Goal: Contribute content

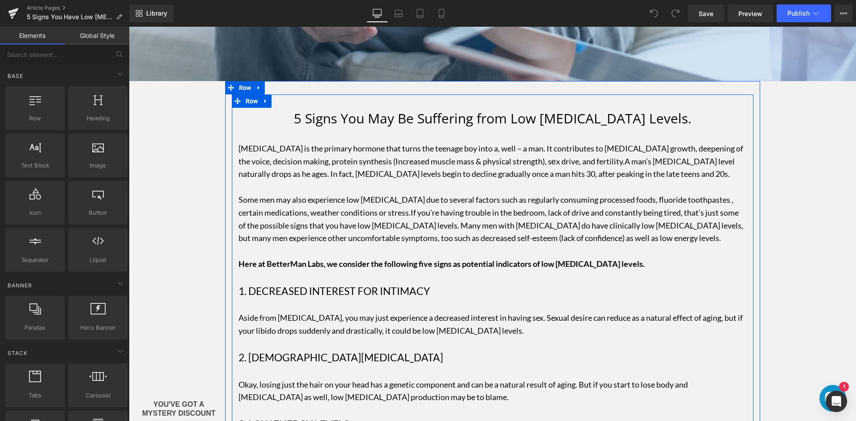
scroll to position [89, 0]
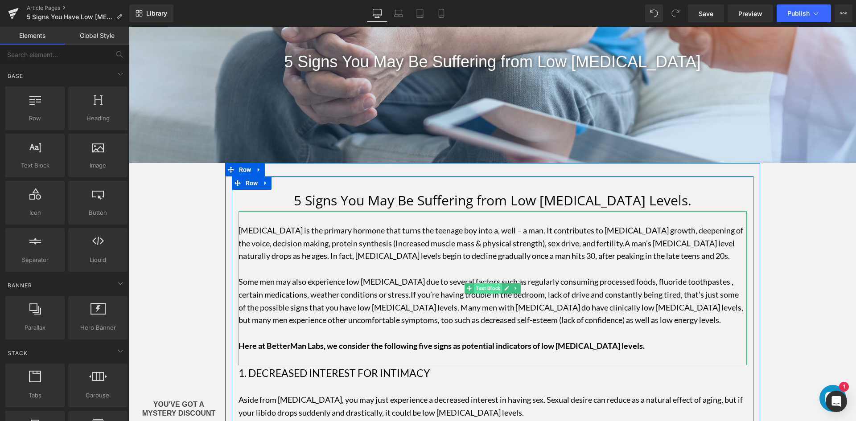
click at [484, 291] on span "Text Block" at bounding box center [488, 288] width 28 height 11
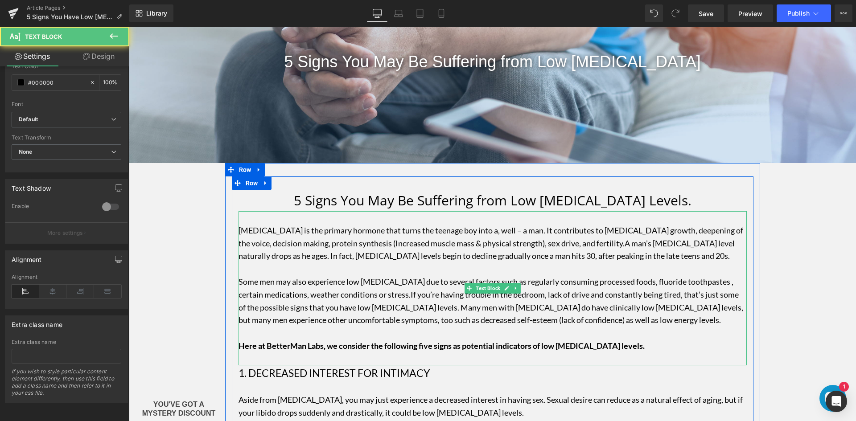
click at [354, 284] on p "Some men may also experience low [MEDICAL_DATA] due to several factors such as …" at bounding box center [493, 301] width 508 height 51
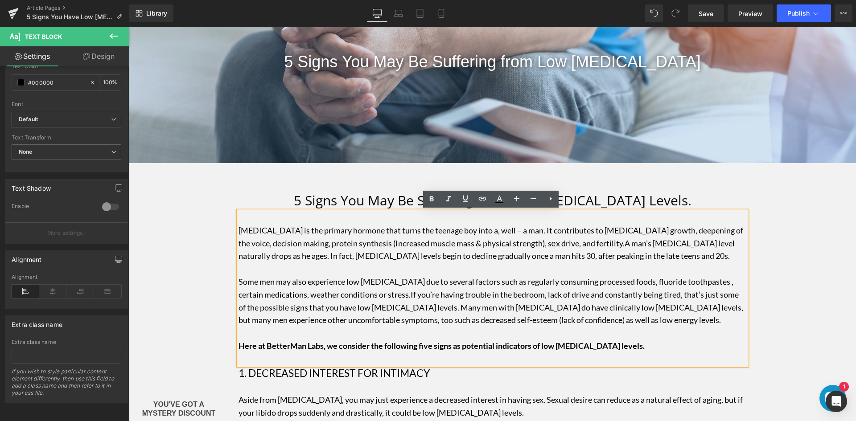
click at [474, 256] on p "[MEDICAL_DATA] is the primary hormone that turns the teenage boy into a, well –…" at bounding box center [493, 236] width 508 height 51
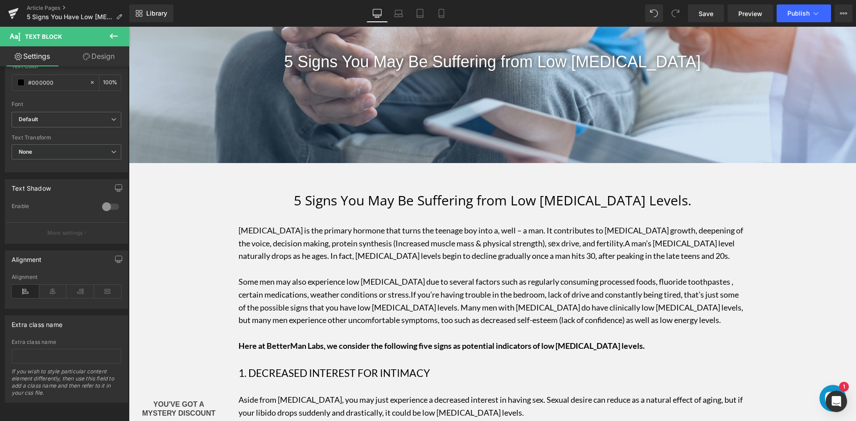
click at [113, 36] on icon at bounding box center [114, 35] width 8 height 5
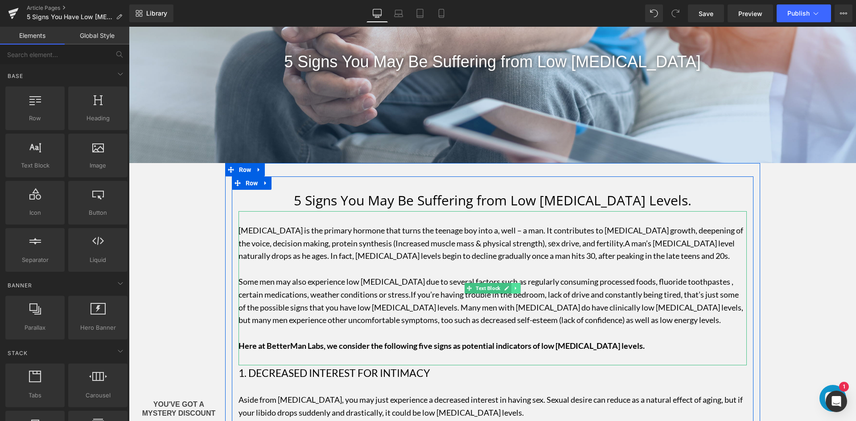
click at [515, 289] on icon at bounding box center [515, 288] width 5 height 5
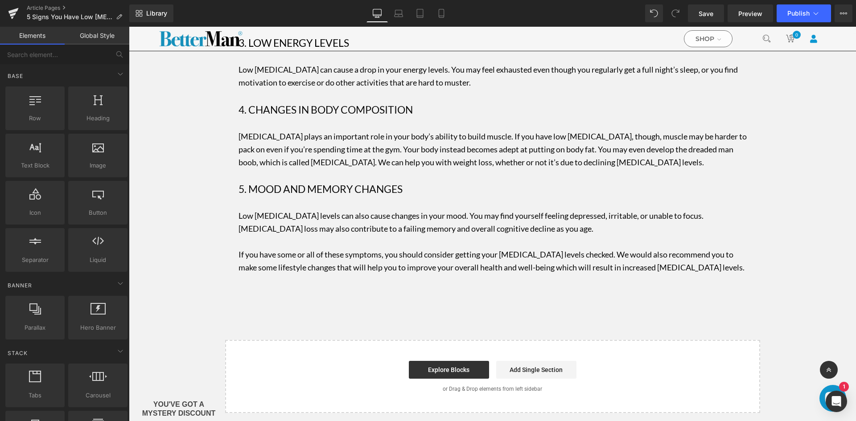
scroll to position [624, 0]
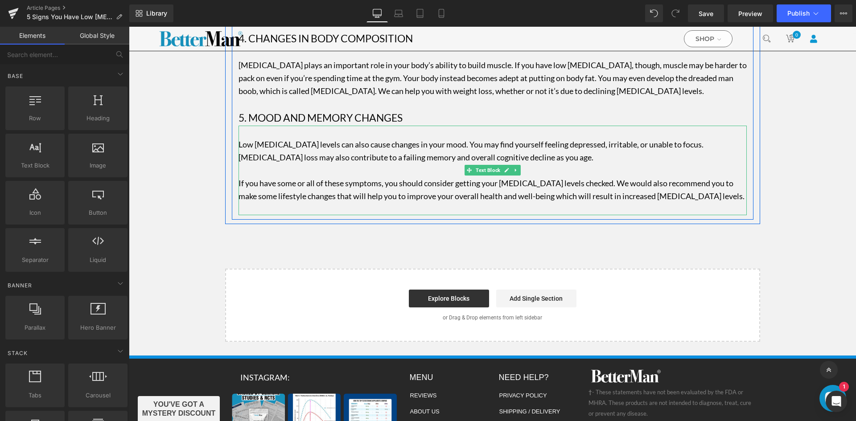
drag, startPoint x: 445, startPoint y: 183, endPoint x: 441, endPoint y: 187, distance: 6.0
click at [445, 183] on p "If you have some or all of these symptoms, you should consider getting your [ME…" at bounding box center [493, 196] width 508 height 38
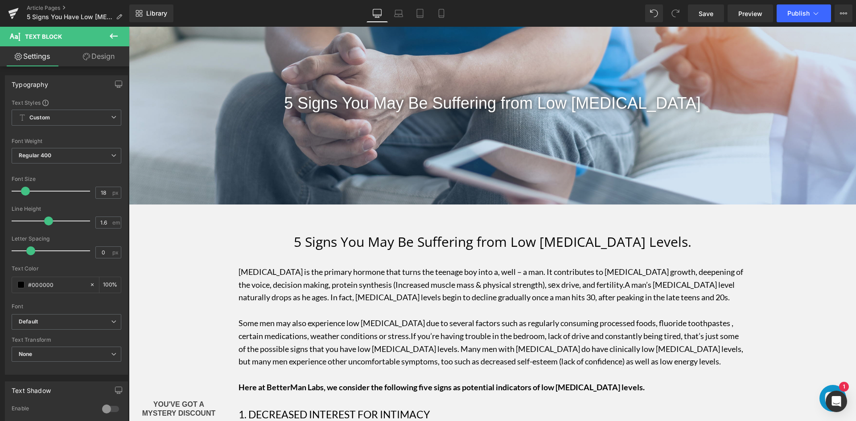
scroll to position [45, 0]
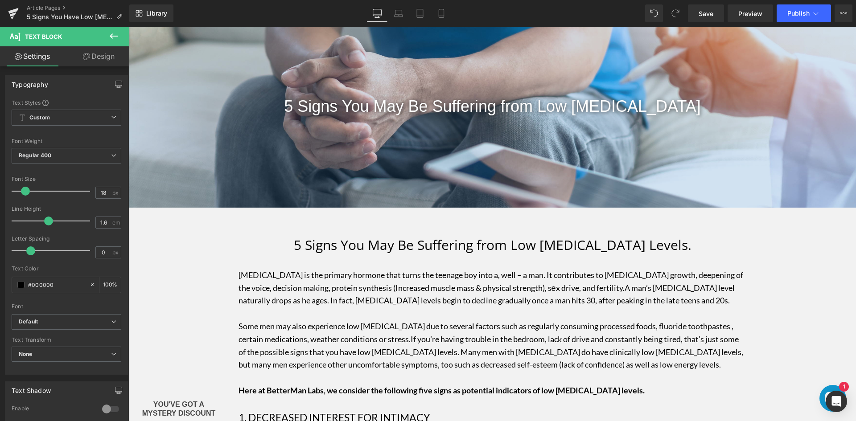
click at [295, 280] on p "[MEDICAL_DATA] is the primary hormone that turns the teenage boy into a, well –…" at bounding box center [493, 281] width 508 height 51
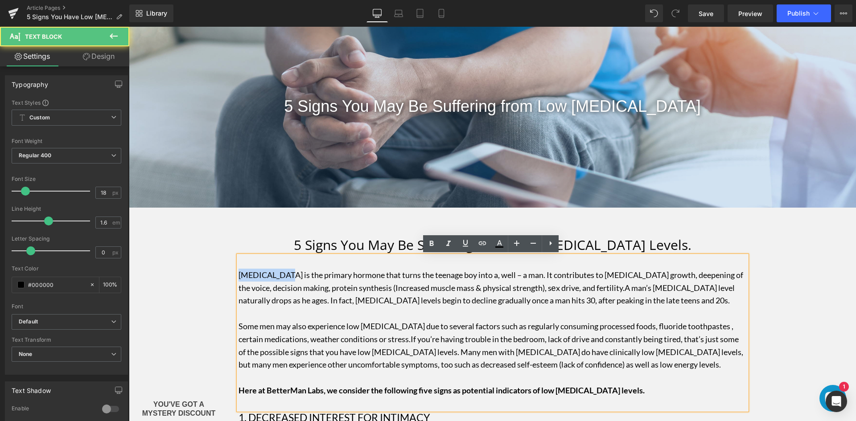
drag, startPoint x: 283, startPoint y: 272, endPoint x: 224, endPoint y: 275, distance: 59.4
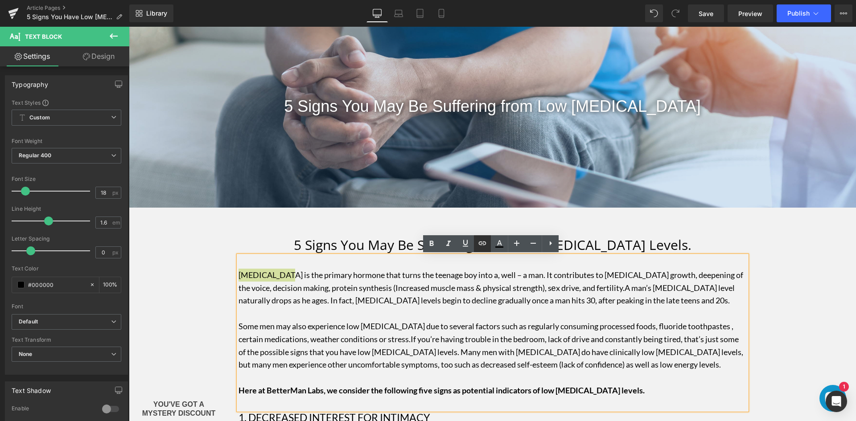
click at [487, 249] on link at bounding box center [482, 243] width 17 height 17
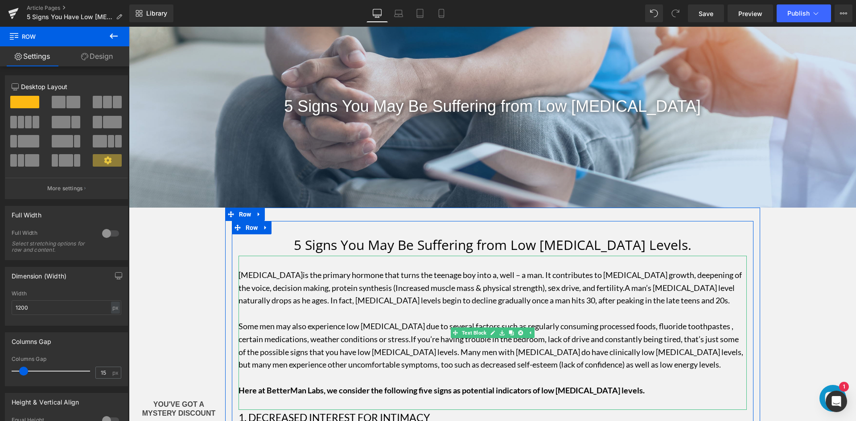
click at [381, 342] on p "Some men may also experience low [MEDICAL_DATA] due to several factors such as …" at bounding box center [493, 345] width 508 height 51
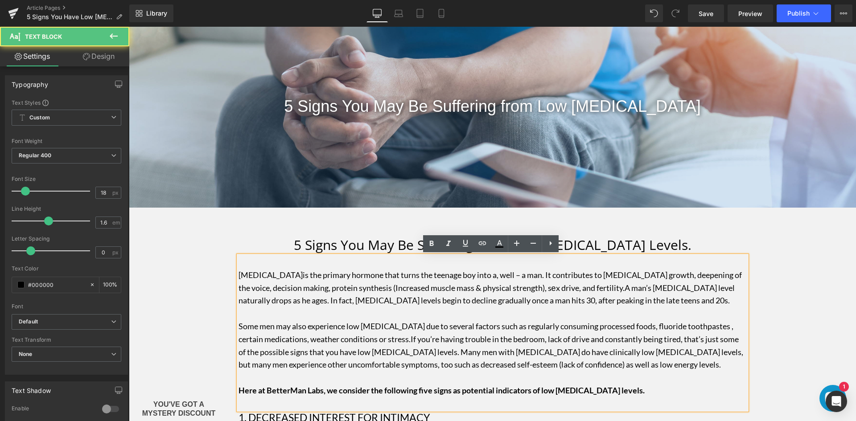
click at [384, 342] on p "Some men may also experience low [MEDICAL_DATA] due to several factors such as …" at bounding box center [493, 345] width 508 height 51
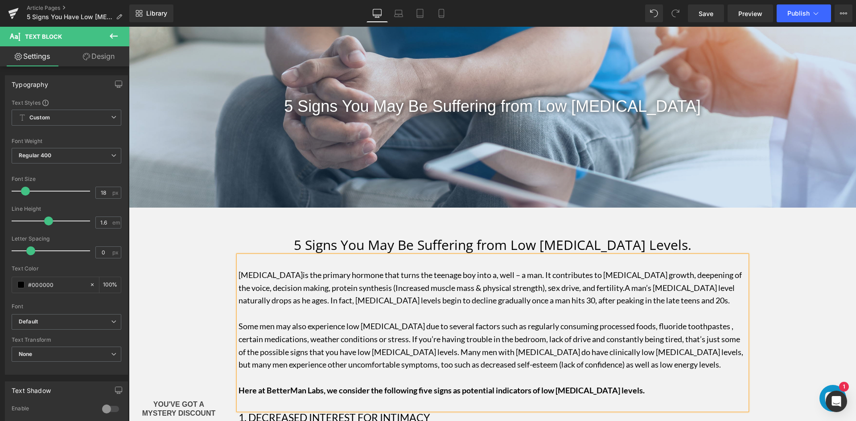
click at [592, 288] on p "[MEDICAL_DATA] is the primary hormone that turns the teenage boy into a, well –…" at bounding box center [493, 281] width 508 height 51
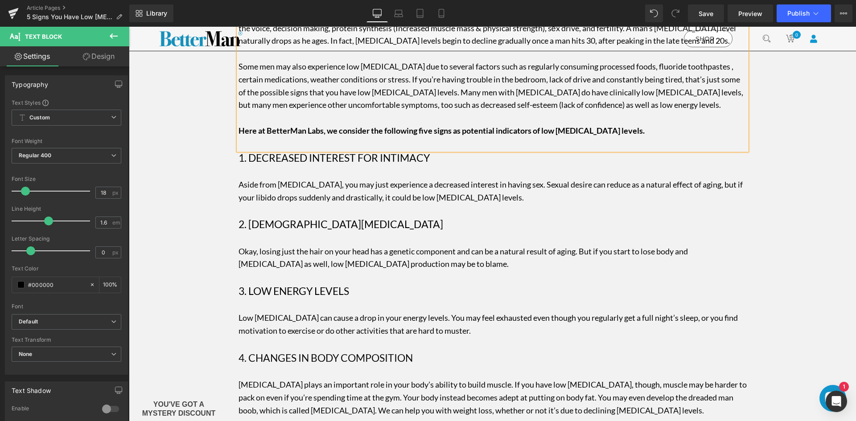
scroll to position [312, 0]
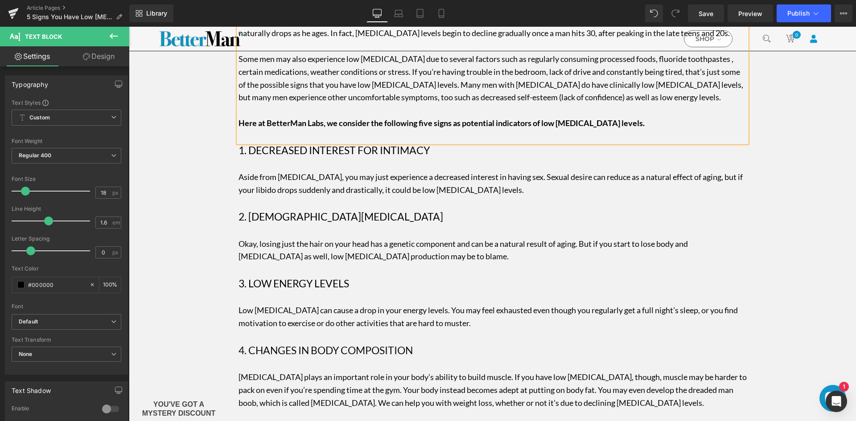
click at [491, 184] on div "Aside from [MEDICAL_DATA], you may just experience a decreased interest in havi…" at bounding box center [493, 183] width 508 height 51
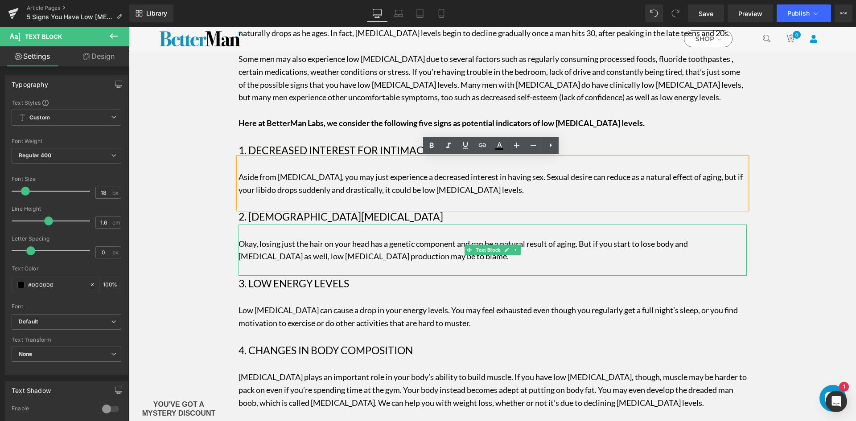
click at [600, 247] on p "Okay, losing just the hair on your head has a genetic component and can be a na…" at bounding box center [493, 244] width 508 height 38
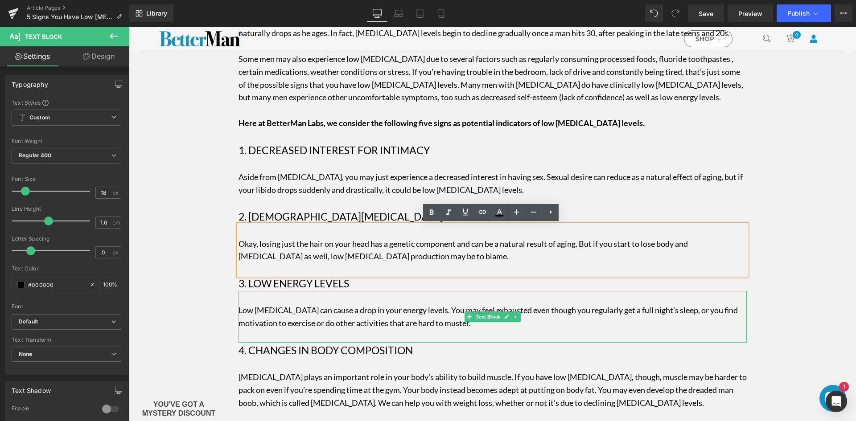
click at [411, 320] on p "Low [MEDICAL_DATA] can cause a drop in your energy levels. You may feel exhaust…" at bounding box center [493, 310] width 508 height 38
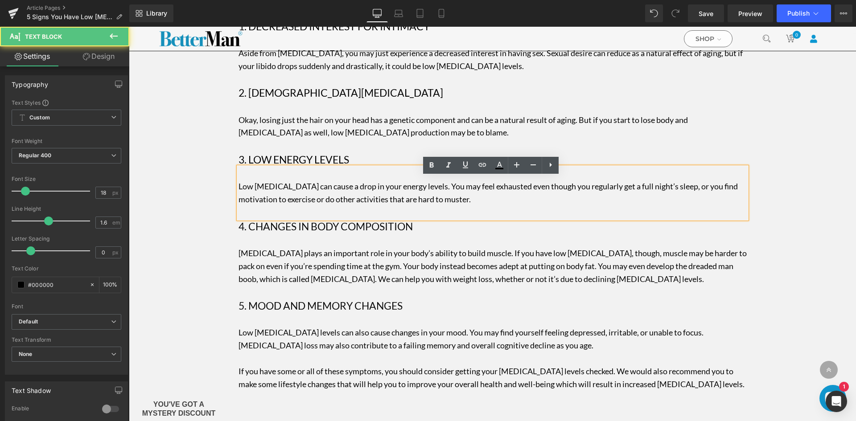
scroll to position [446, 0]
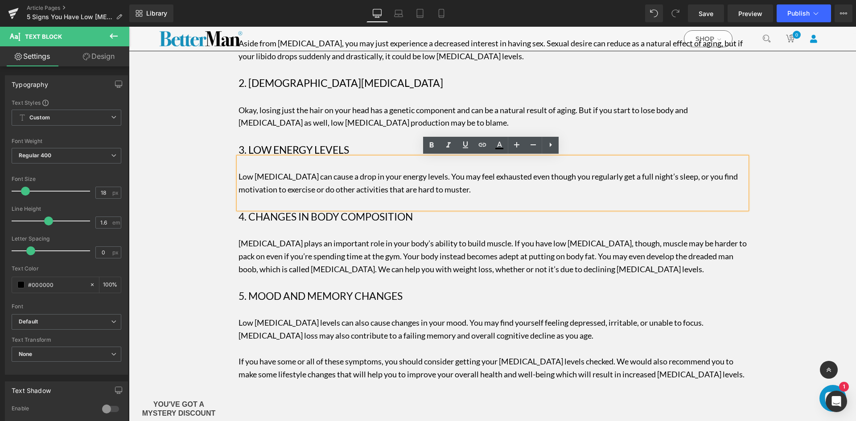
click at [416, 248] on p "[MEDICAL_DATA] plays an important role in your body’s ability to build muscle. …" at bounding box center [493, 256] width 508 height 64
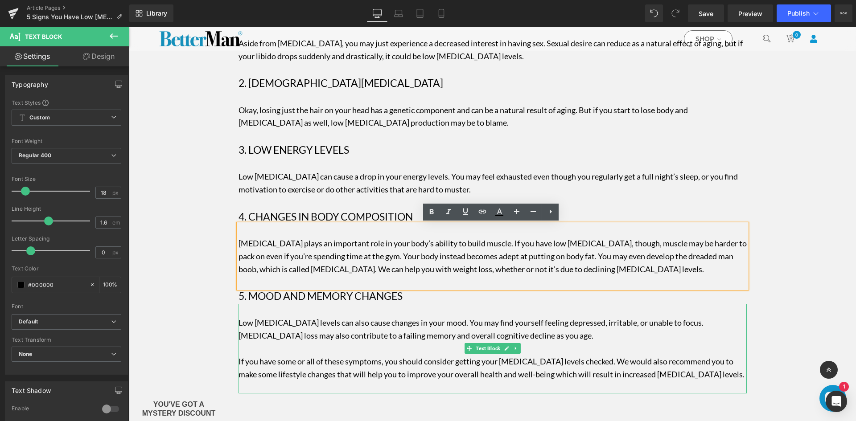
click at [396, 332] on p "Low [MEDICAL_DATA] levels can also cause changes in your mood. You may find you…" at bounding box center [493, 323] width 508 height 38
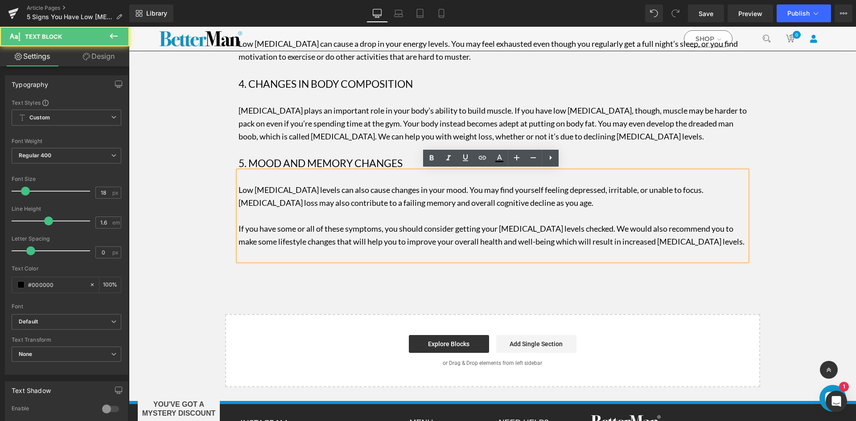
scroll to position [580, 0]
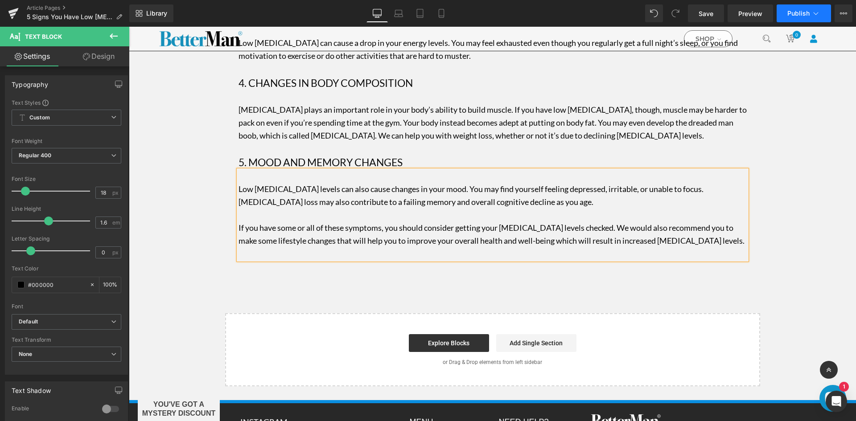
click at [790, 14] on span "Publish" at bounding box center [798, 13] width 22 height 7
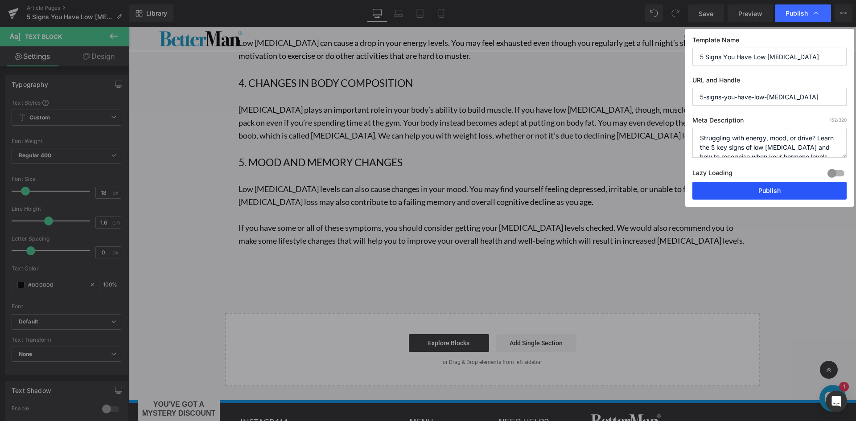
click at [746, 188] on button "Publish" at bounding box center [769, 191] width 154 height 18
